Goal: Book appointment/travel/reservation

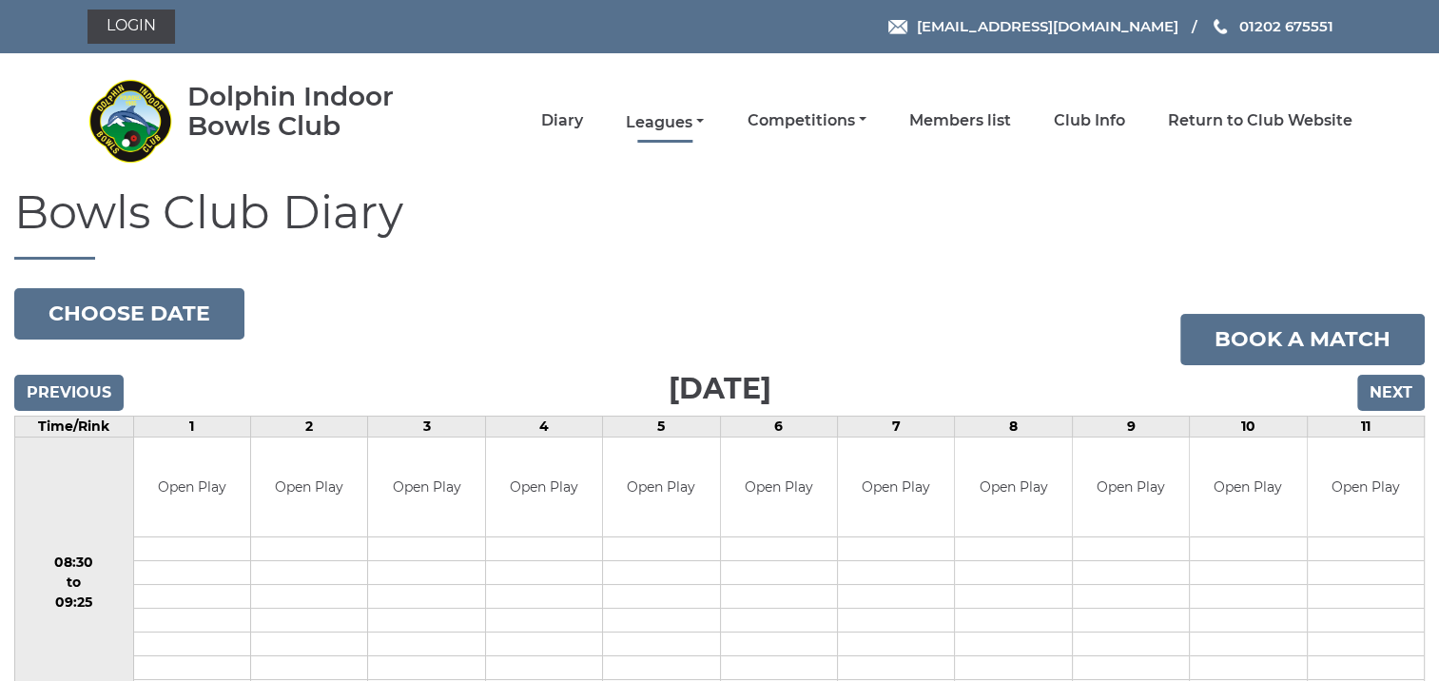
click at [661, 123] on link "Leagues" at bounding box center [665, 122] width 78 height 21
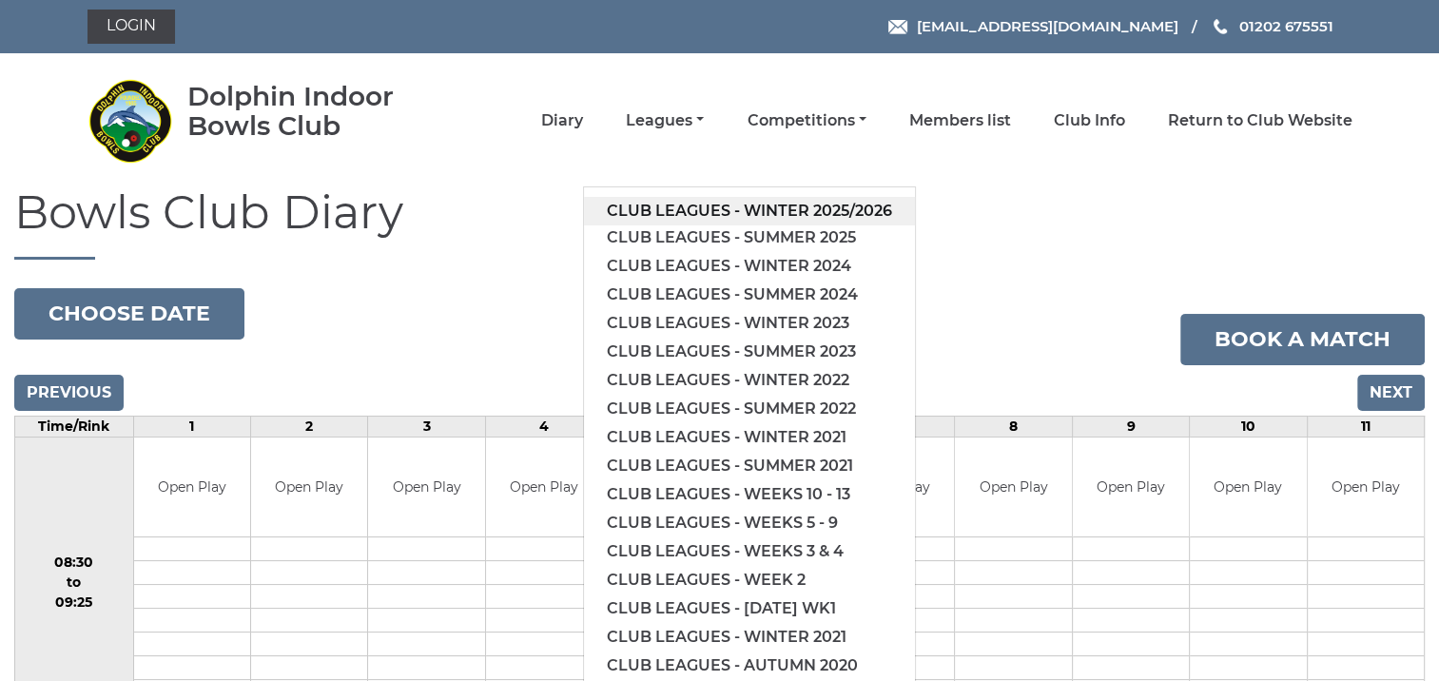
click at [884, 204] on link "Club leagues - Winter 2025/2026" at bounding box center [749, 211] width 331 height 29
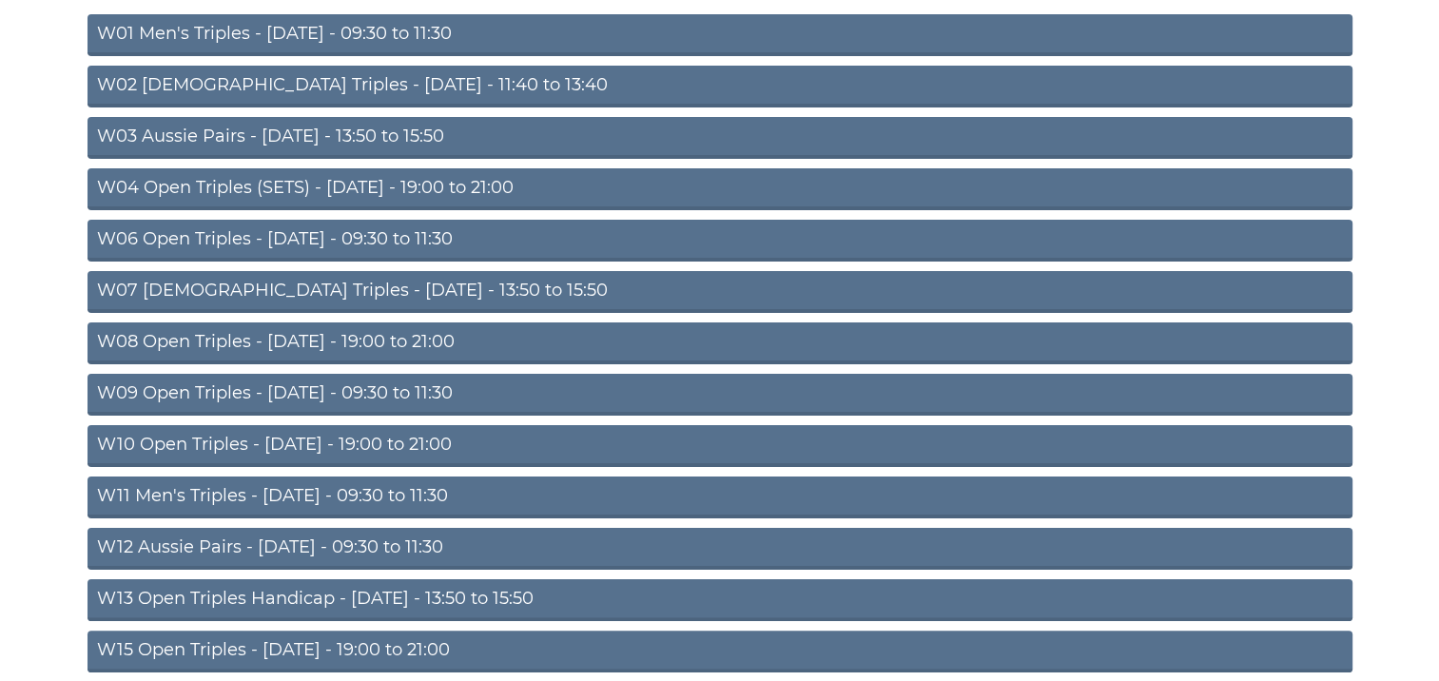
scroll to position [392, 0]
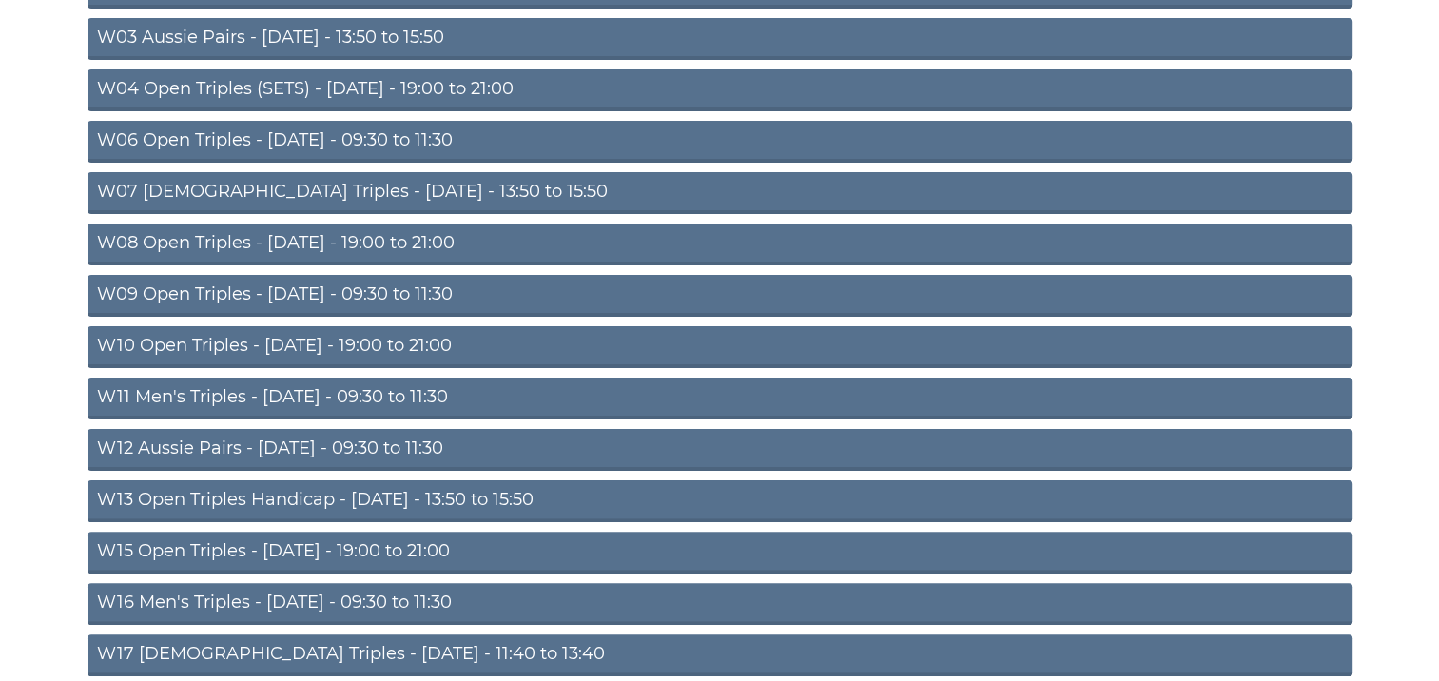
click at [550, 497] on link "W13 Open Triples Handicap - Thursday - 13:50 to 15:50" at bounding box center [720, 501] width 1265 height 42
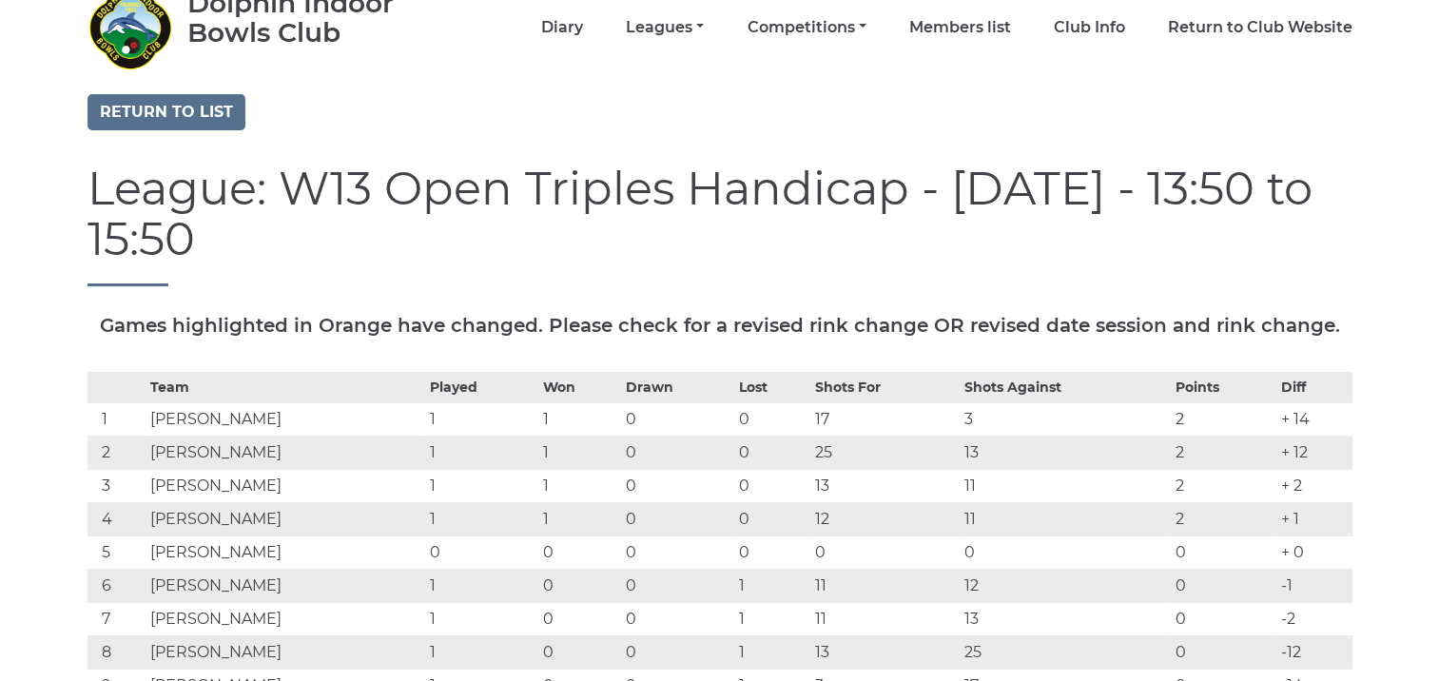
scroll to position [76, 0]
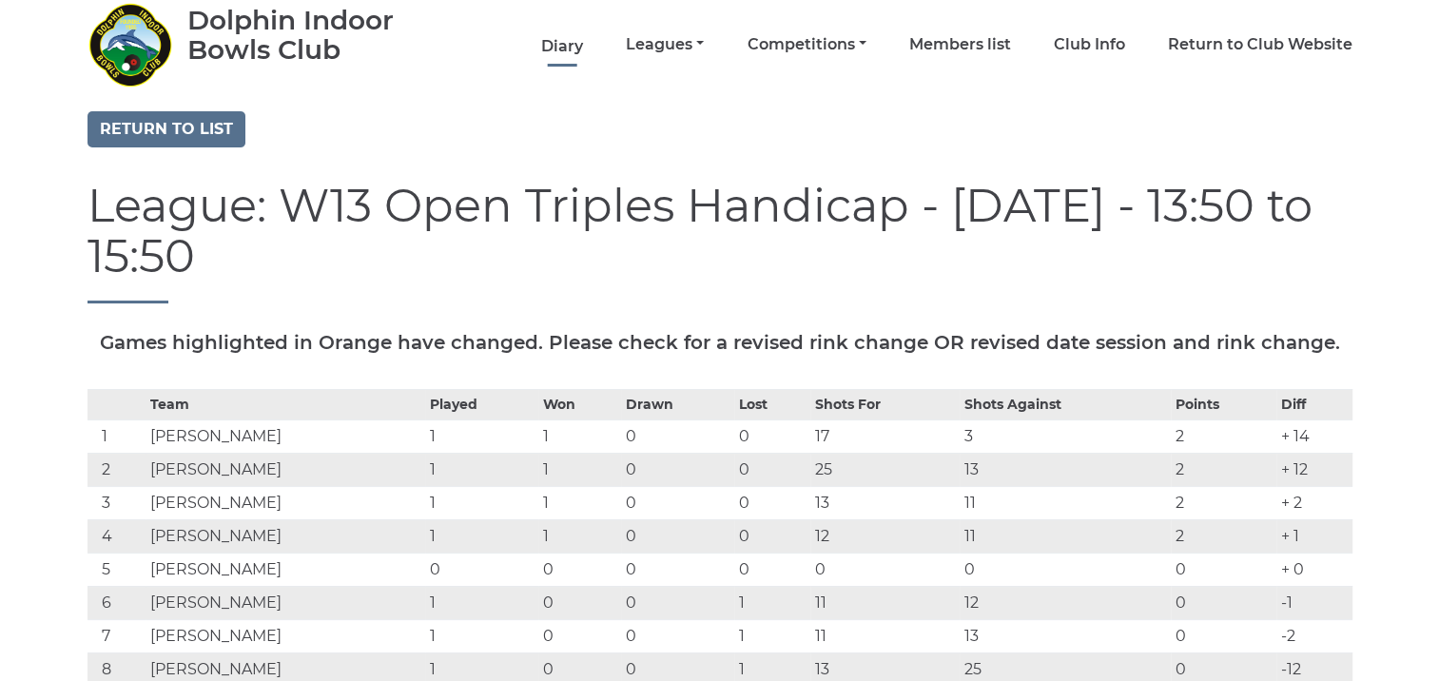
click at [574, 41] on link "Diary" at bounding box center [562, 46] width 42 height 21
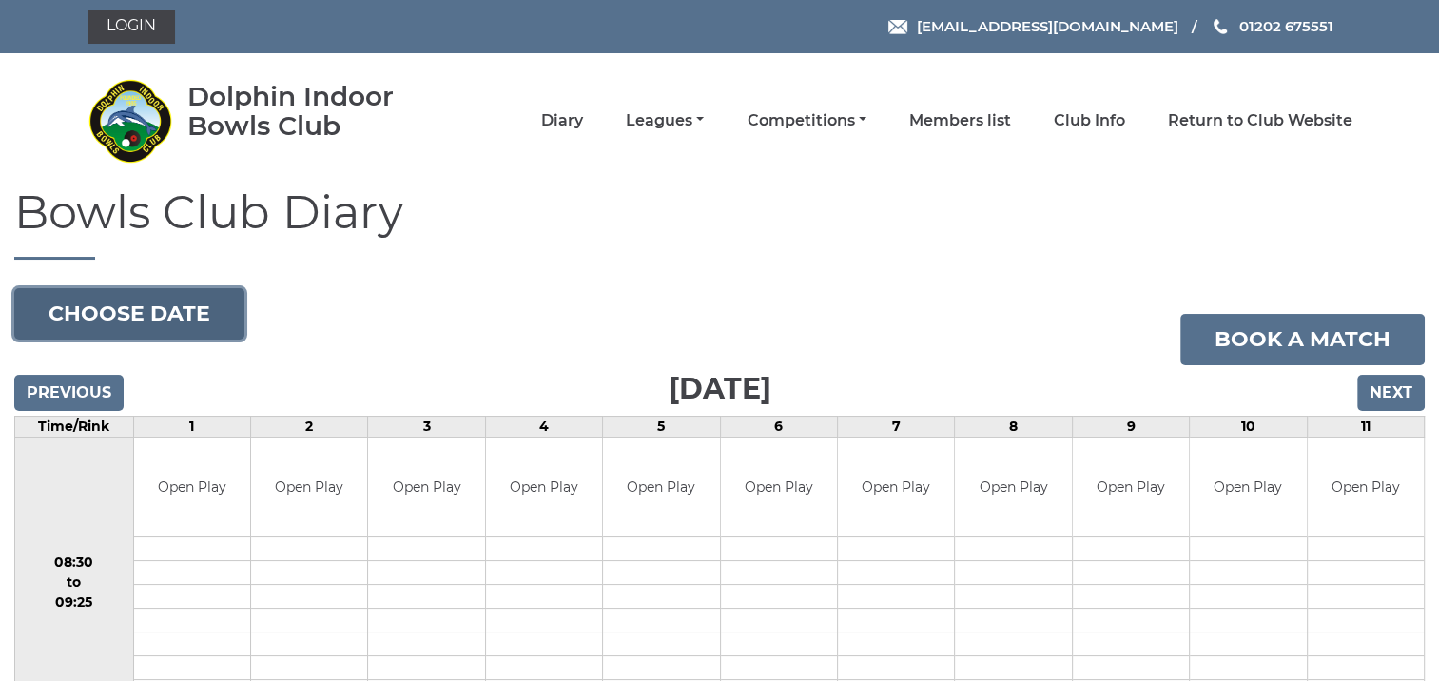
click at [165, 316] on button "Choose date" at bounding box center [129, 313] width 230 height 51
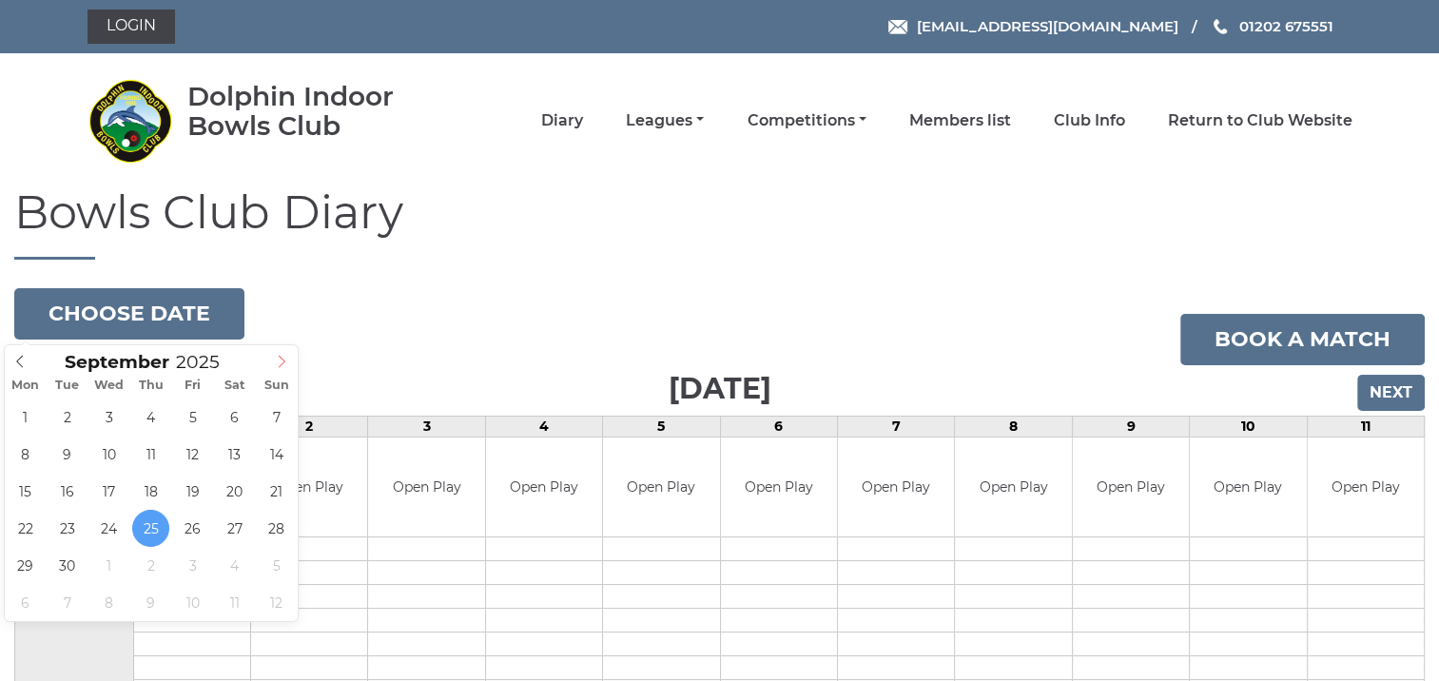
click at [283, 360] on icon at bounding box center [281, 361] width 13 height 13
type input "2025-10-02"
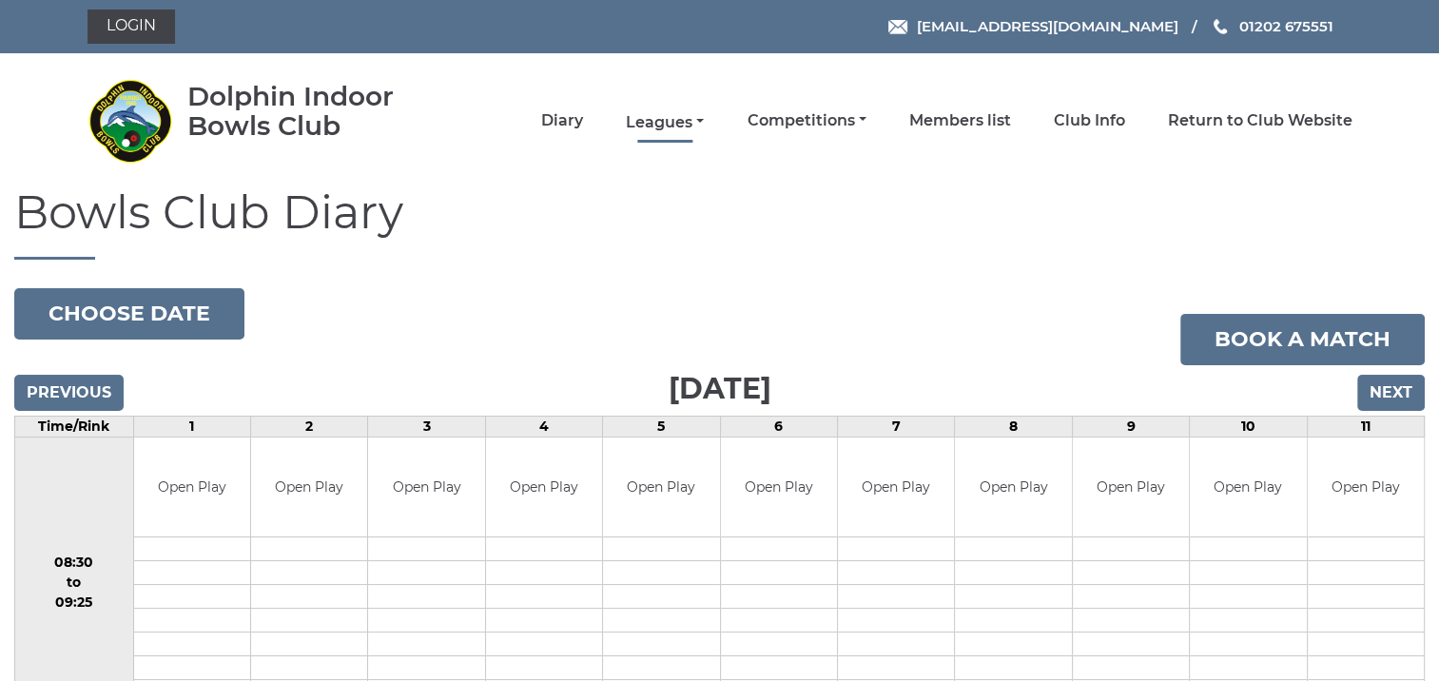
click at [667, 126] on link "Leagues" at bounding box center [665, 122] width 78 height 21
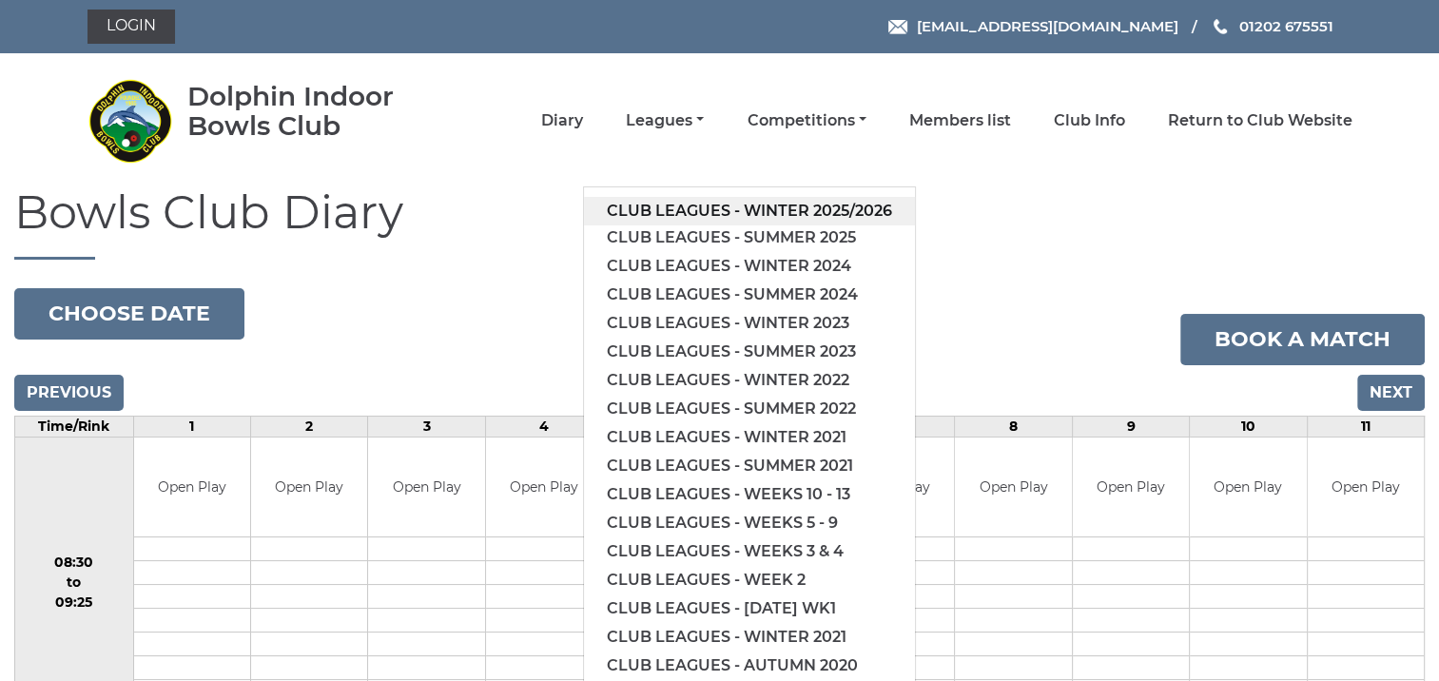
click at [843, 202] on link "Club leagues - Winter 2025/2026" at bounding box center [749, 211] width 331 height 29
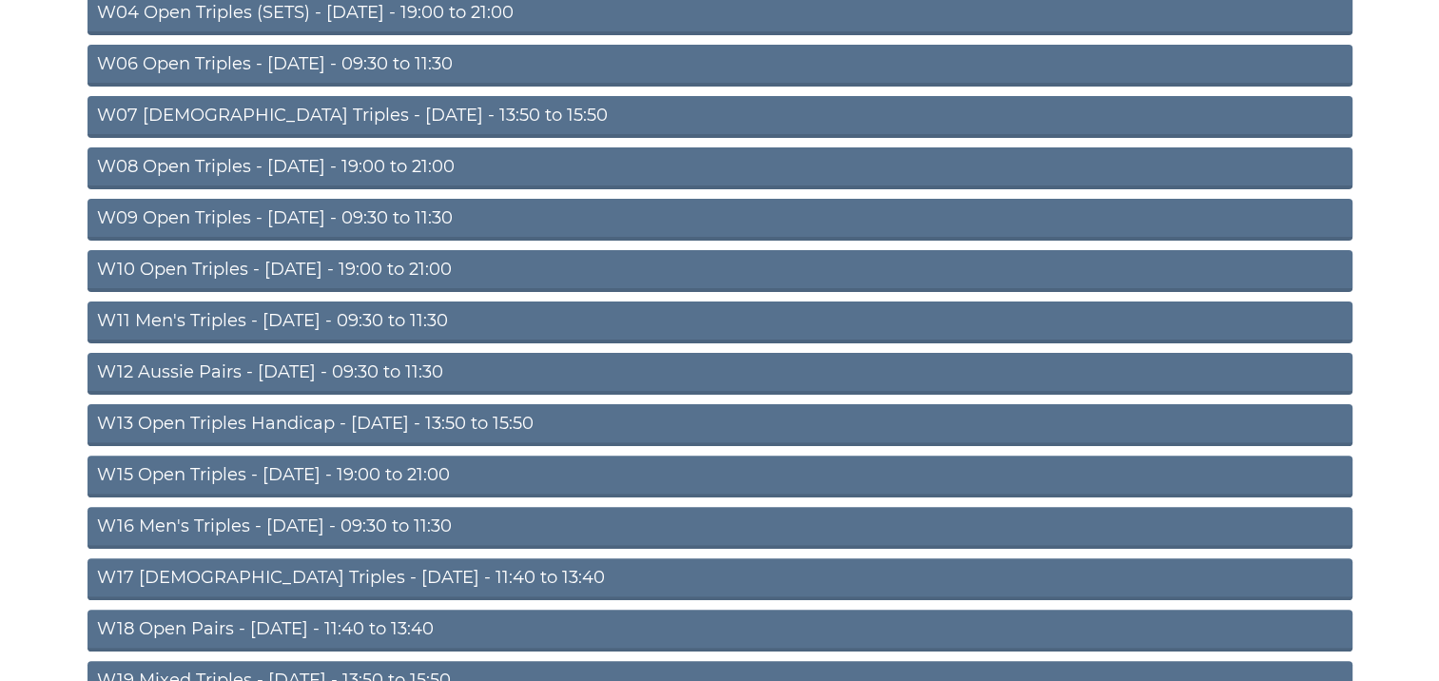
scroll to position [544, 0]
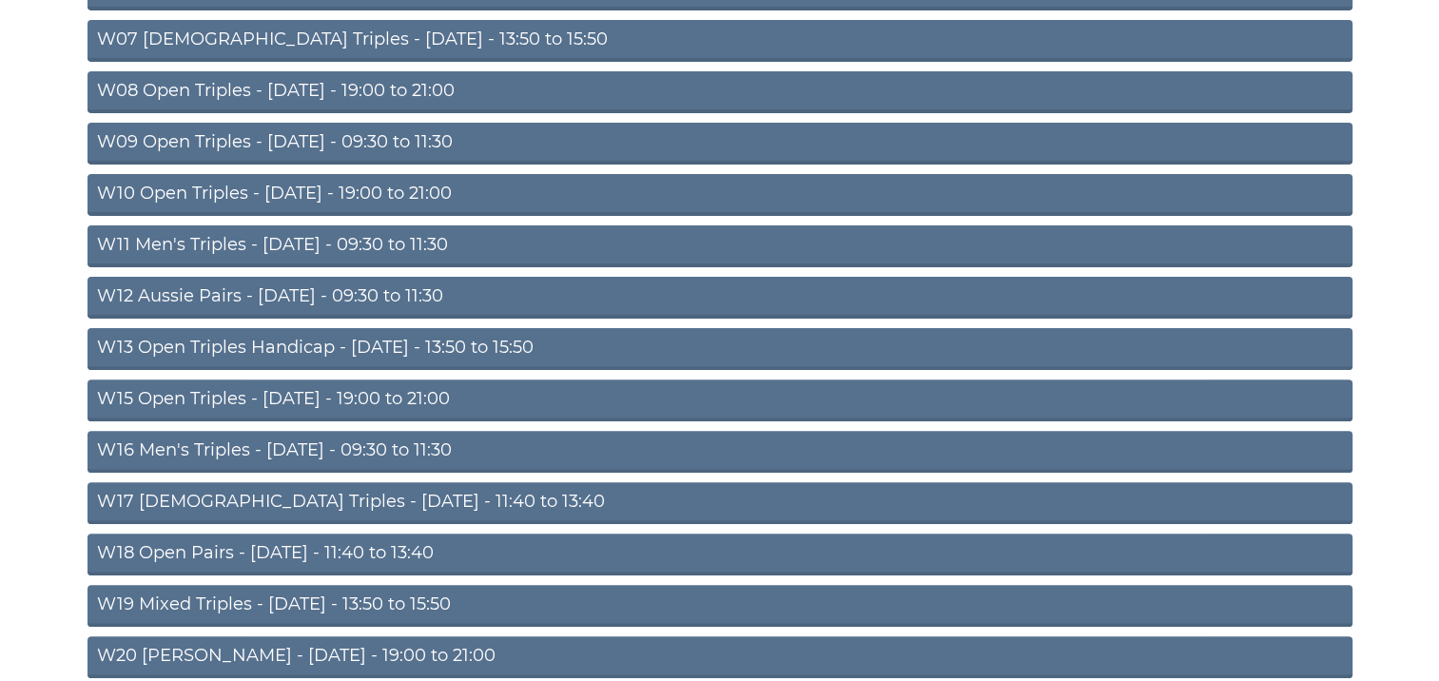
click at [538, 347] on link "W13 Open Triples Handicap - [DATE] - 13:50 to 15:50" at bounding box center [720, 349] width 1265 height 42
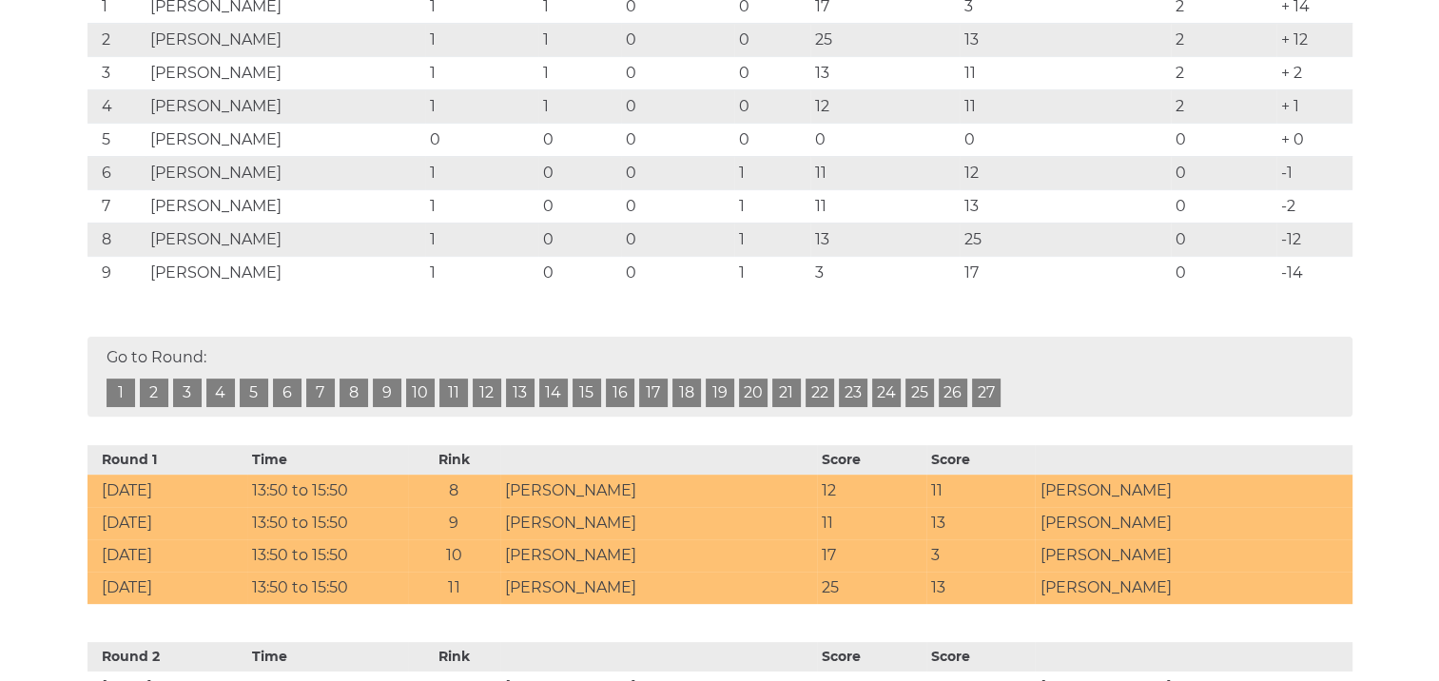
scroll to position [532, 0]
